Goal: Transaction & Acquisition: Purchase product/service

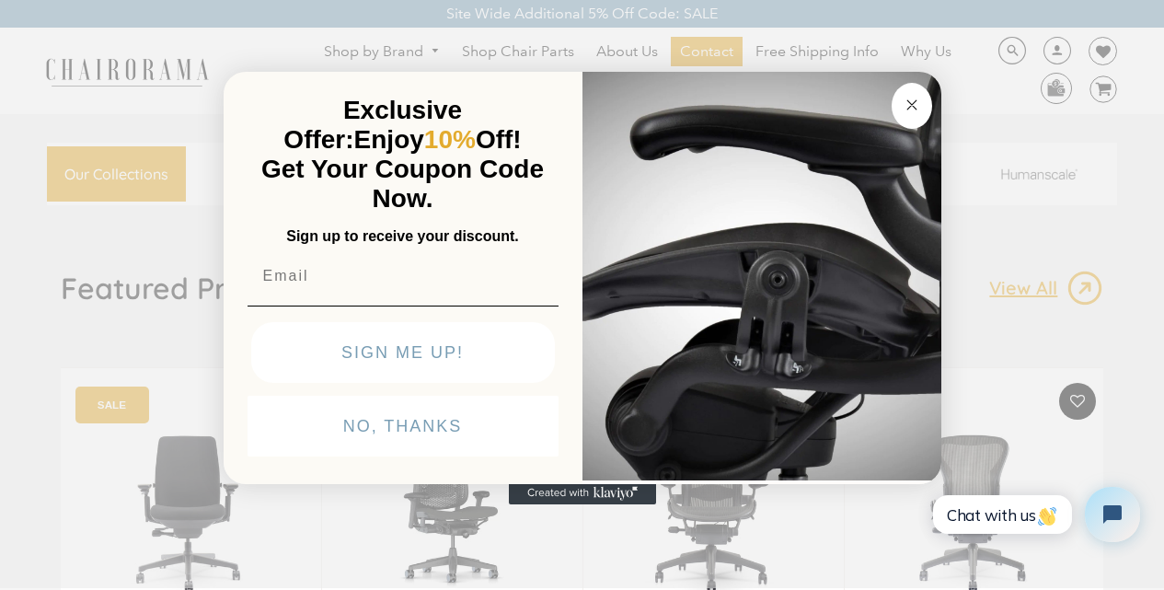
click at [901, 94] on circle "Close dialog" at bounding box center [911, 104] width 21 height 21
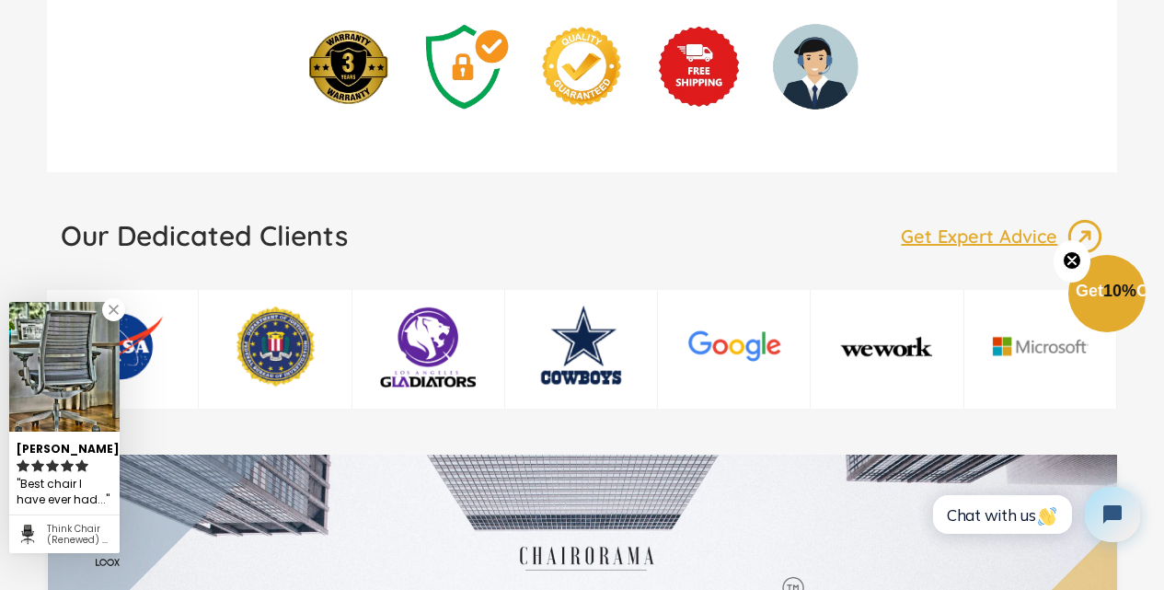
scroll to position [2721, 0]
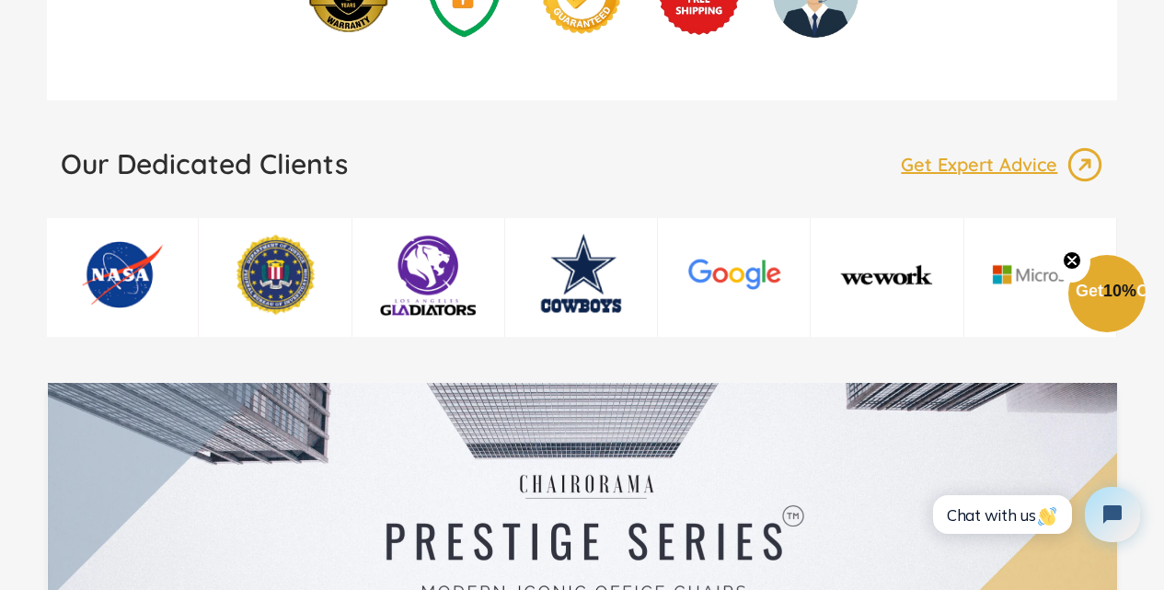
click at [261, 383] on div at bounding box center [583, 531] width 1071 height 297
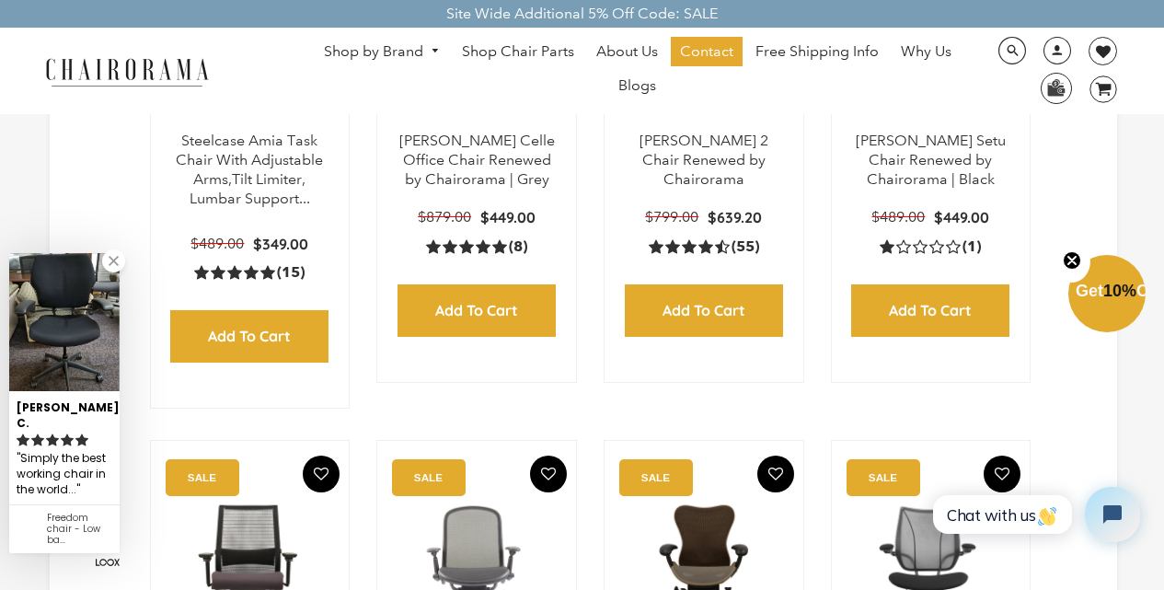
select select "best-selling"
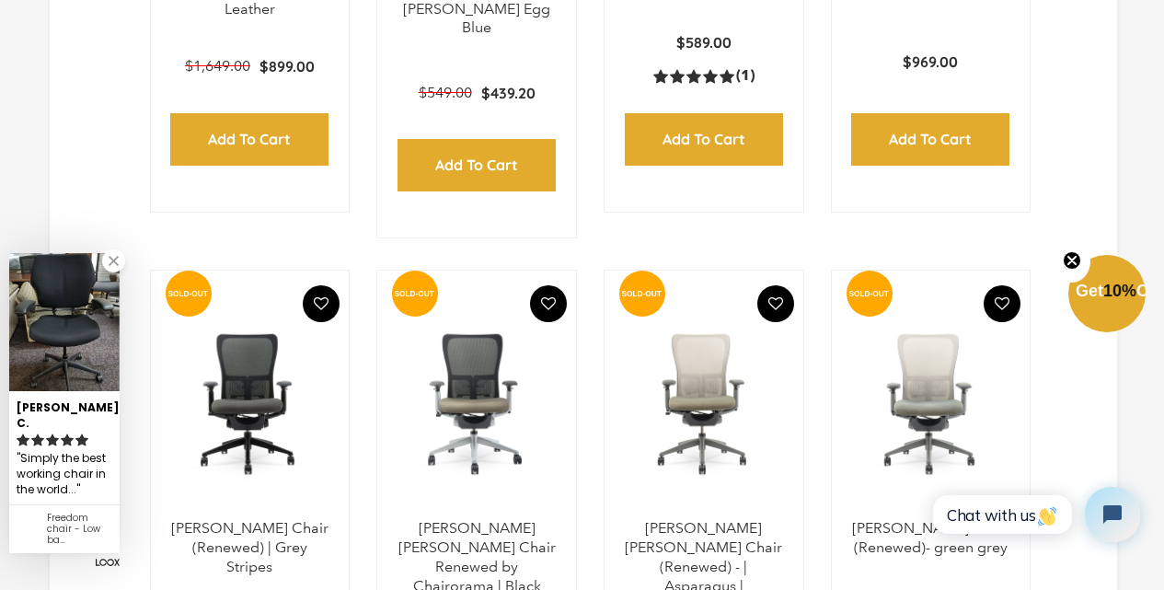
scroll to position [5826, 0]
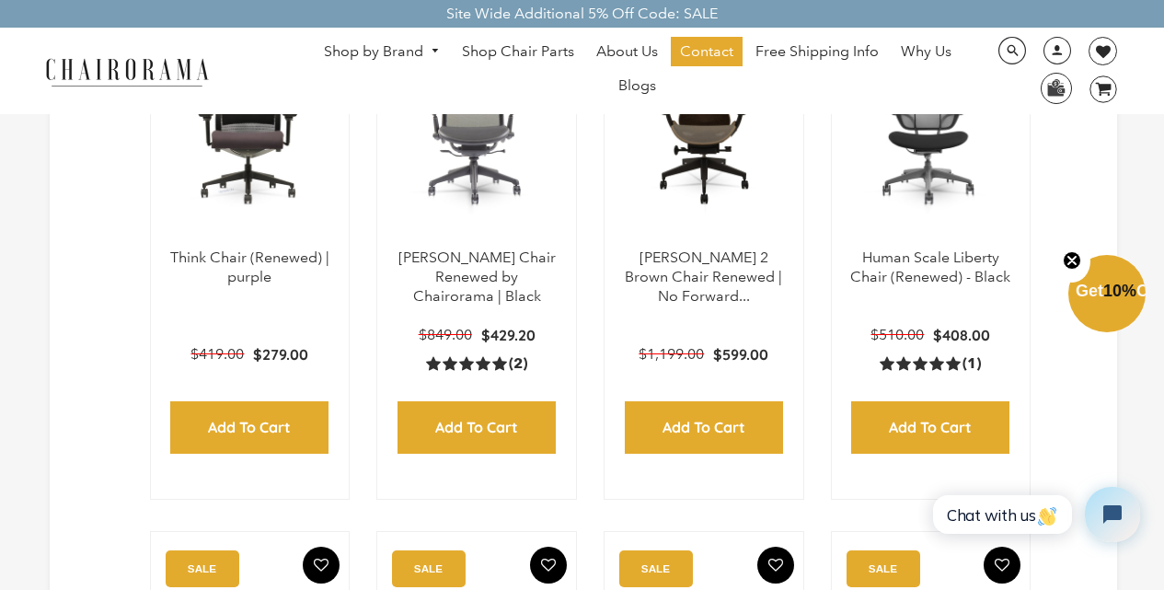
scroll to position [1150, 0]
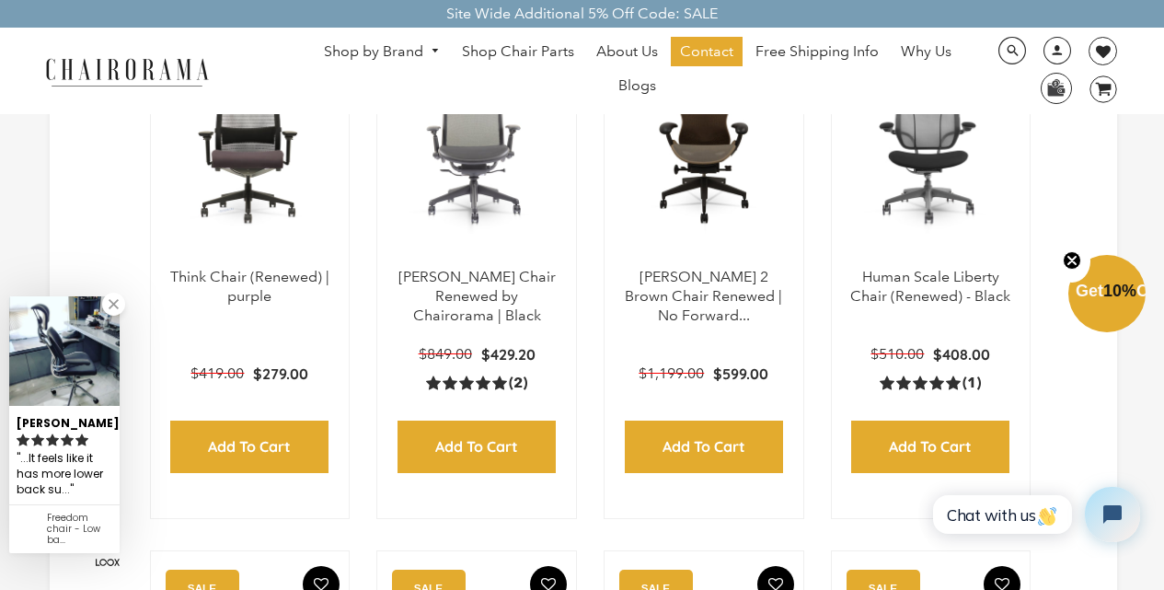
click at [415, 18] on div "Site Wide Additional 5% Off Code: SALE" at bounding box center [582, 14] width 1164 height 28
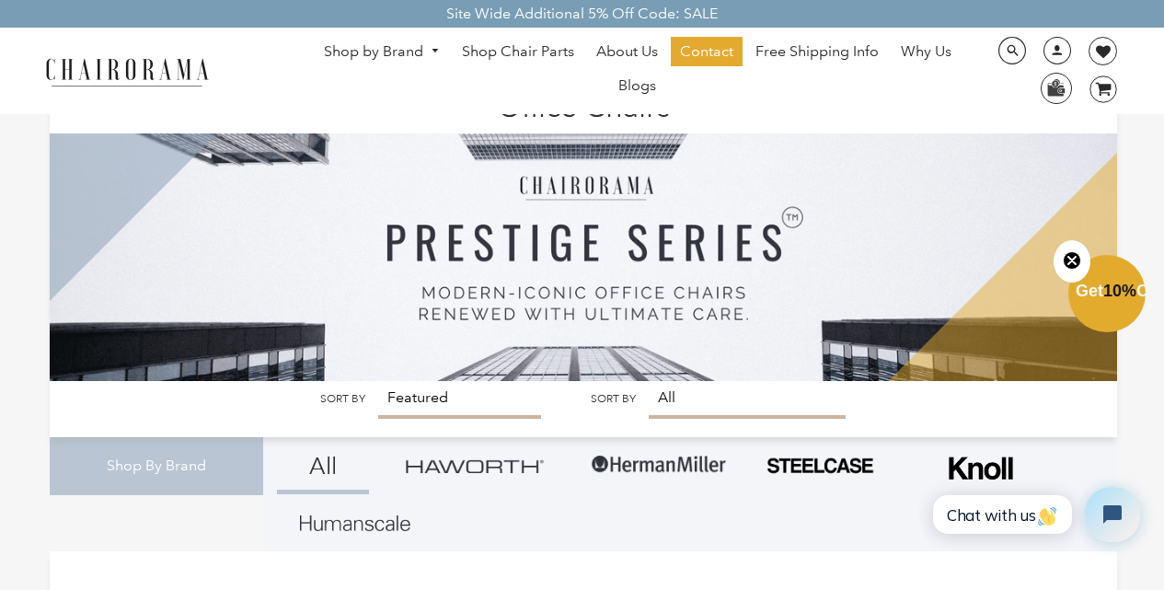
scroll to position [0, 0]
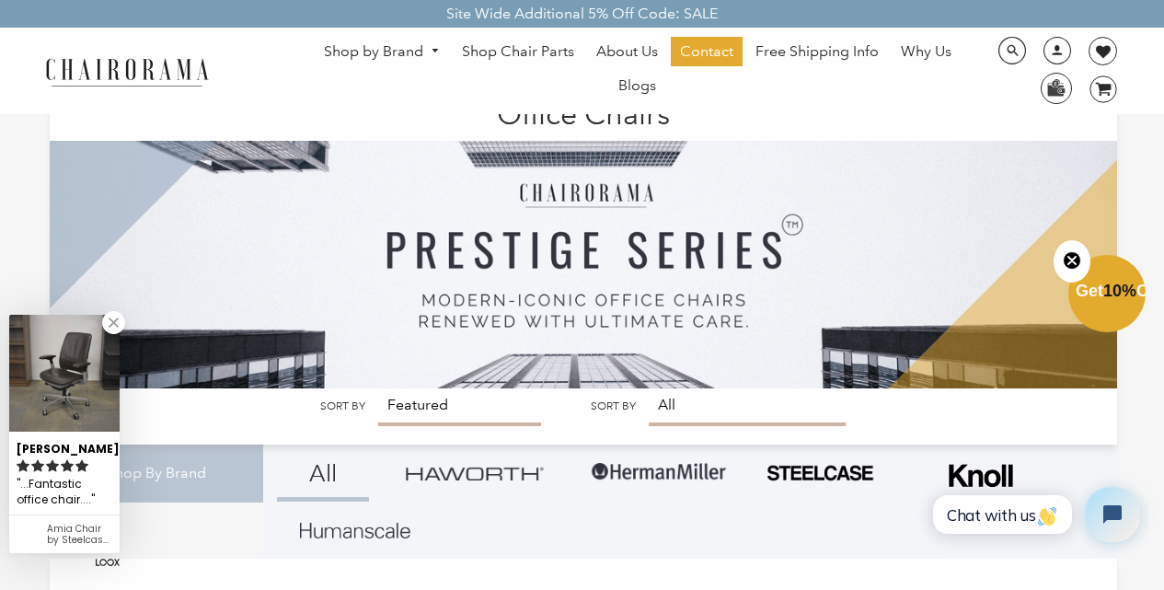
click at [674, 6] on div "Site Wide Additional 5% Off Code: SALE" at bounding box center [582, 14] width 1164 height 28
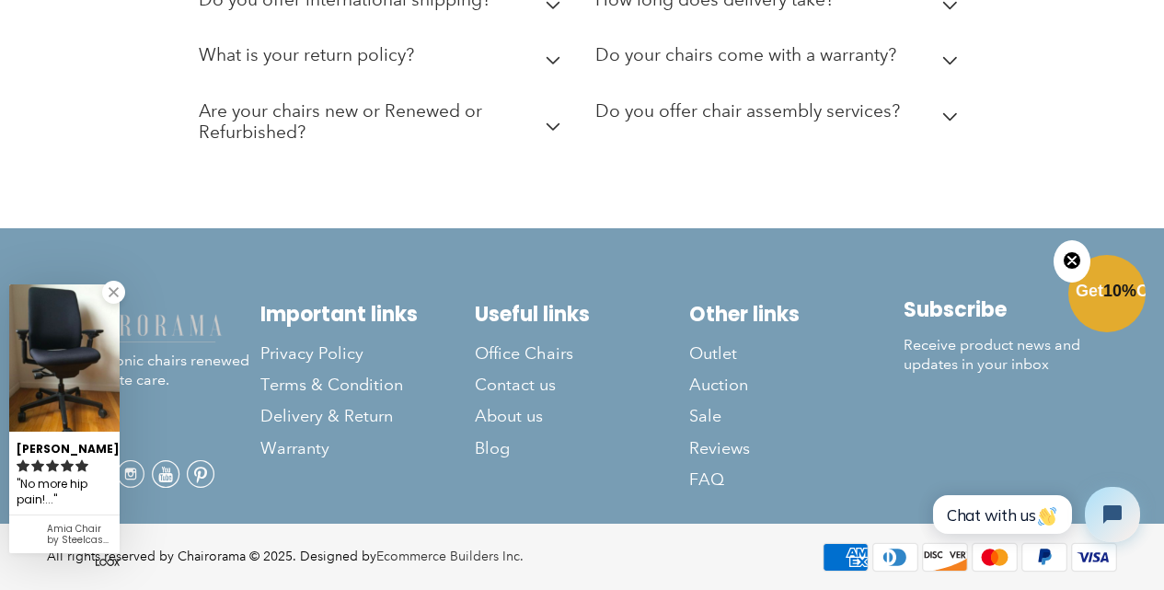
scroll to position [8432, 0]
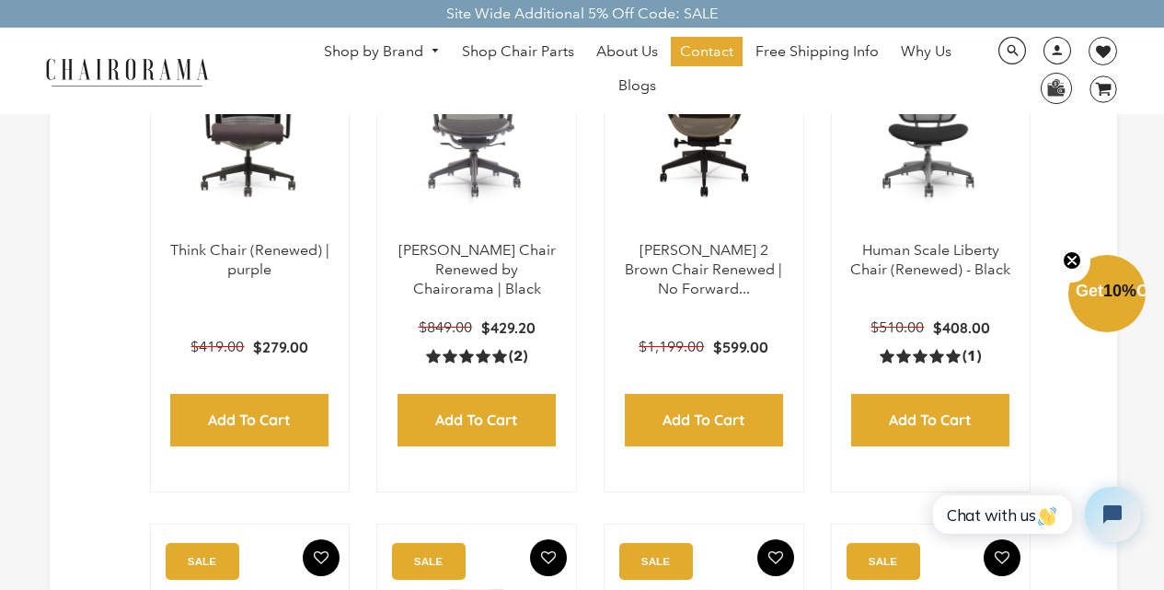
scroll to position [1148, 0]
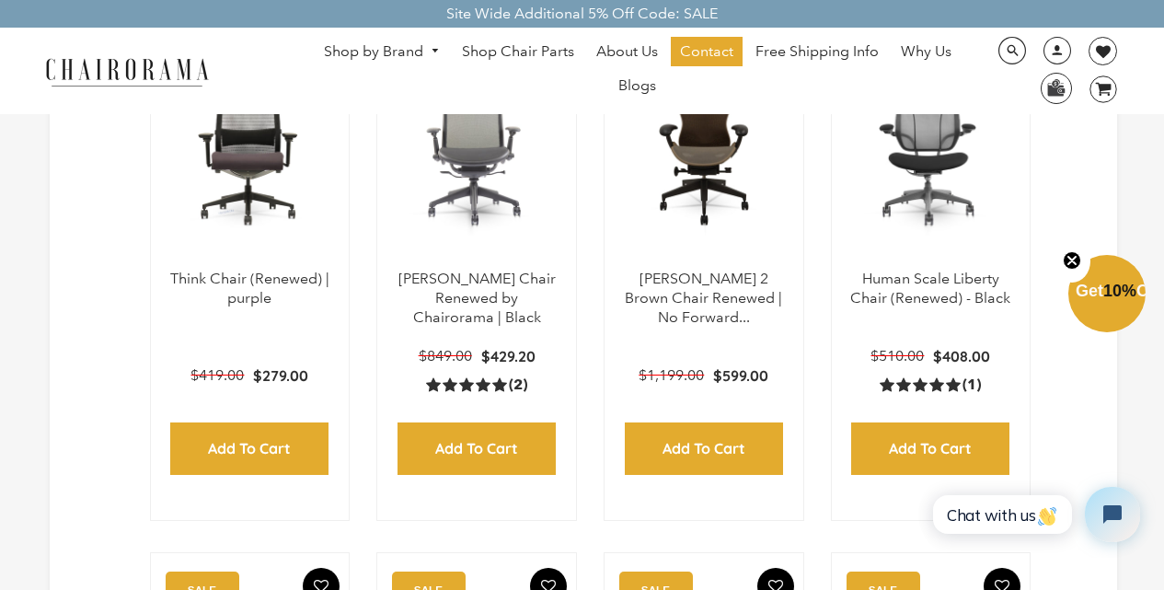
click at [415, 15] on div "Site Wide Additional 5% Off Code: SALE" at bounding box center [582, 14] width 1164 height 28
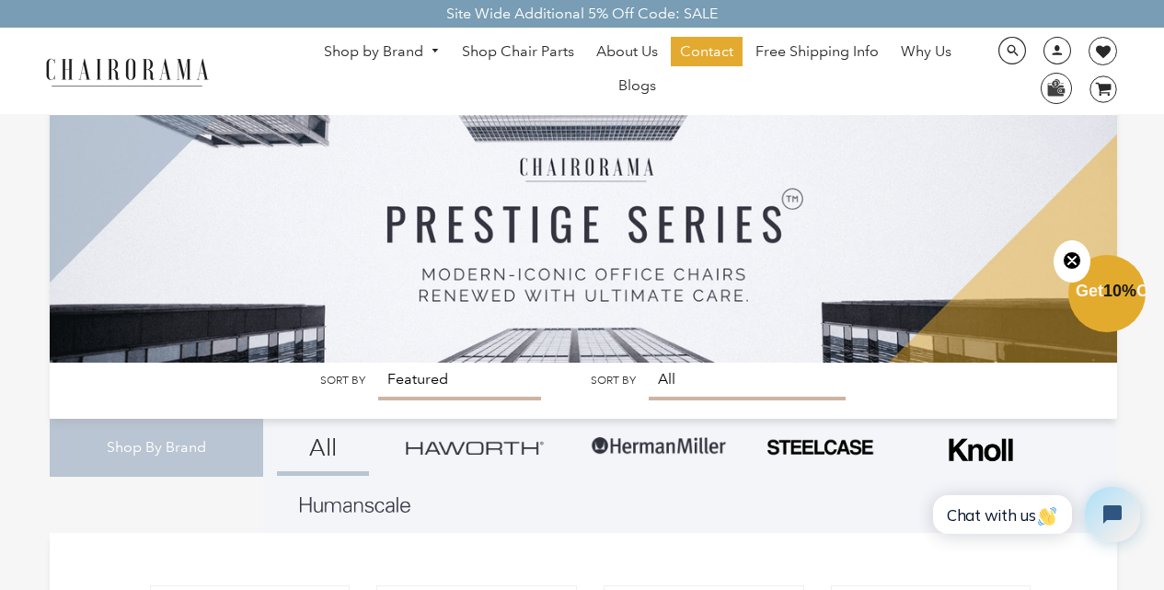
scroll to position [0, 0]
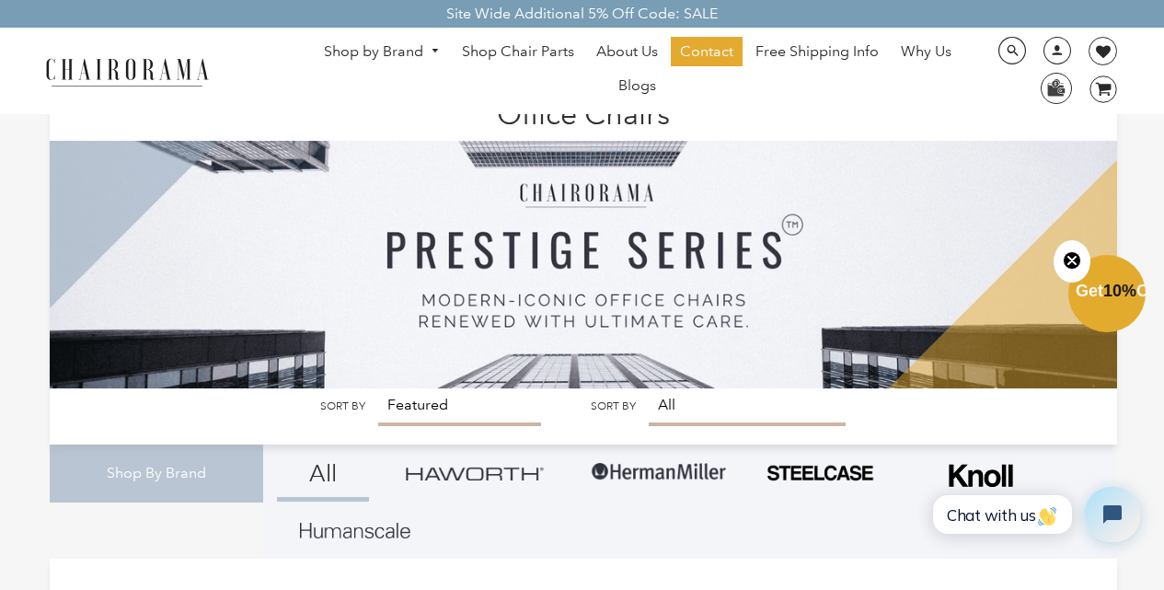
click at [674, 6] on div "Site Wide Additional 5% Off Code: SALE" at bounding box center [582, 14] width 1164 height 28
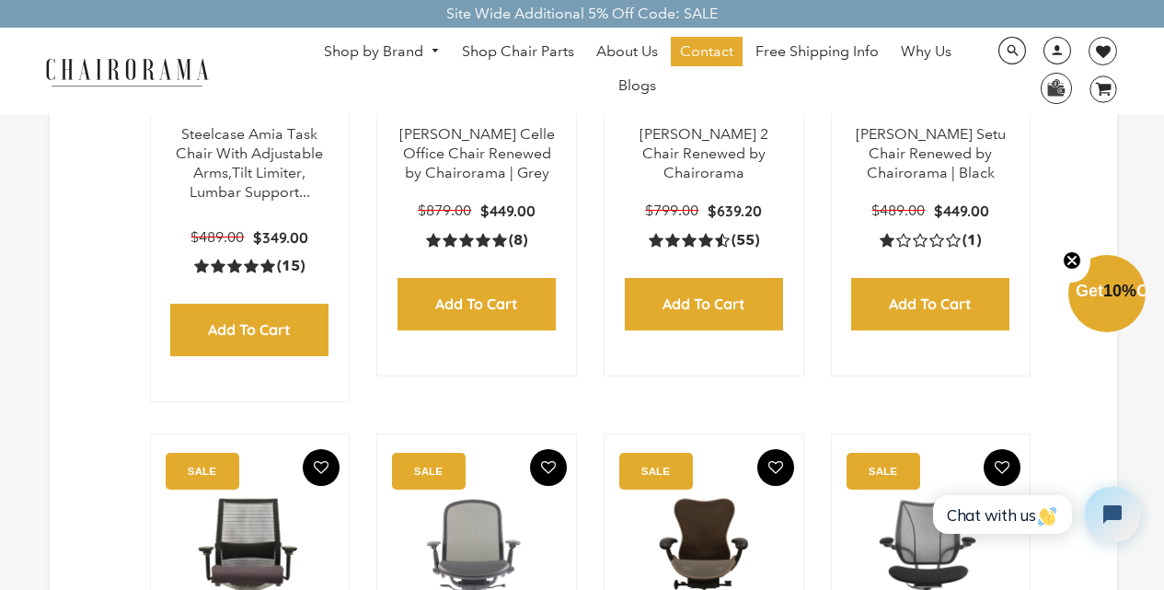
scroll to position [764, 0]
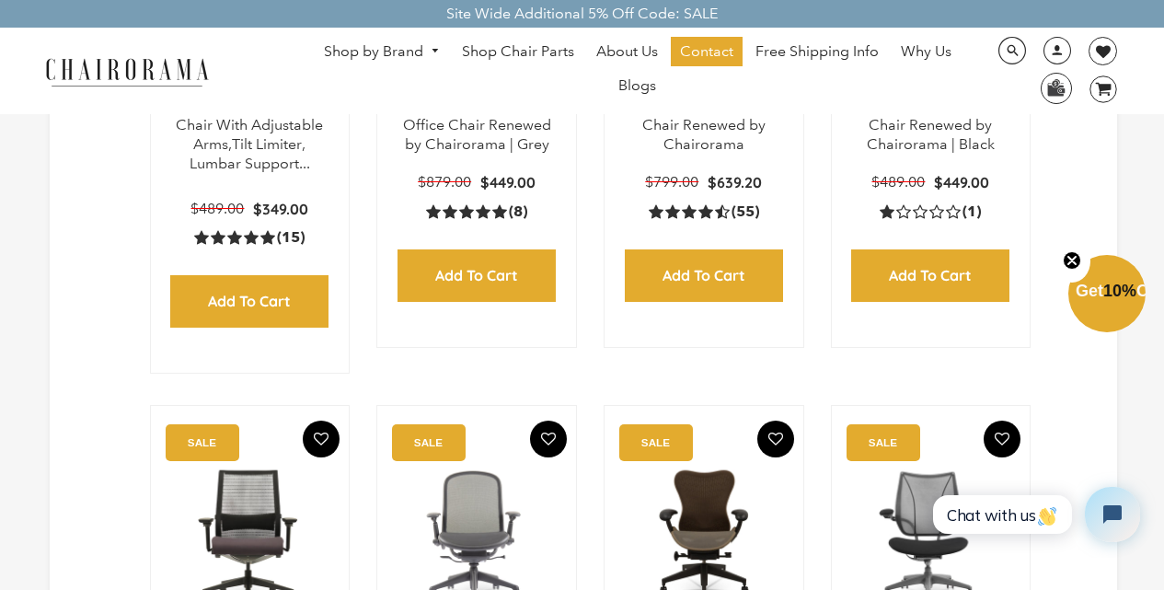
select select "created-ascending"
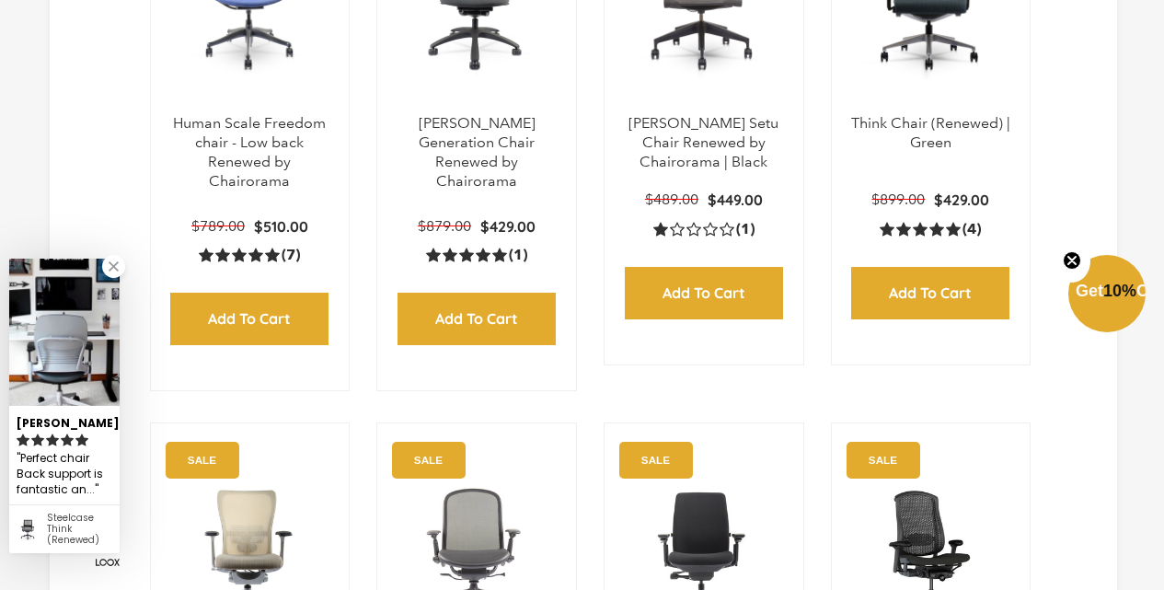
scroll to position [766, 0]
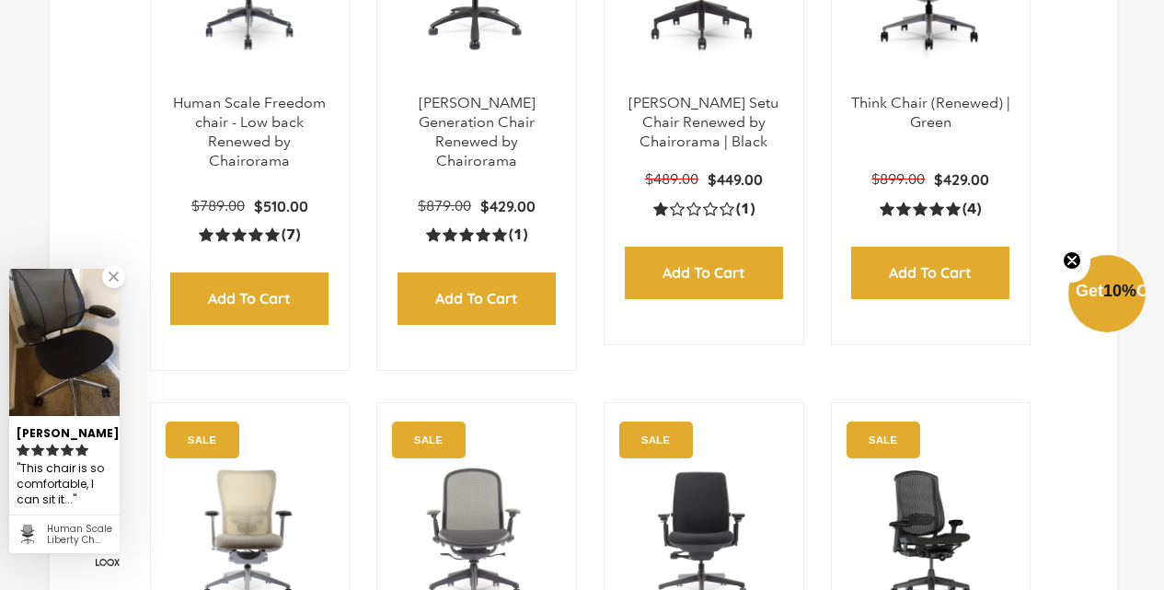
select select "created-ascending"
